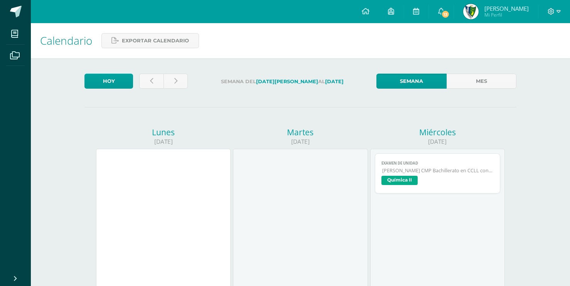
scroll to position [385, 0]
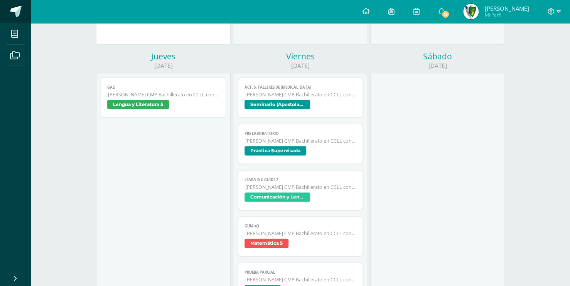
click at [15, 13] on span at bounding box center [16, 12] width 12 height 12
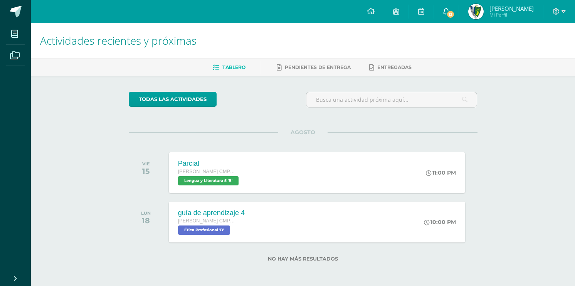
click at [450, 7] on link "13" at bounding box center [446, 11] width 25 height 23
